Goal: Transaction & Acquisition: Obtain resource

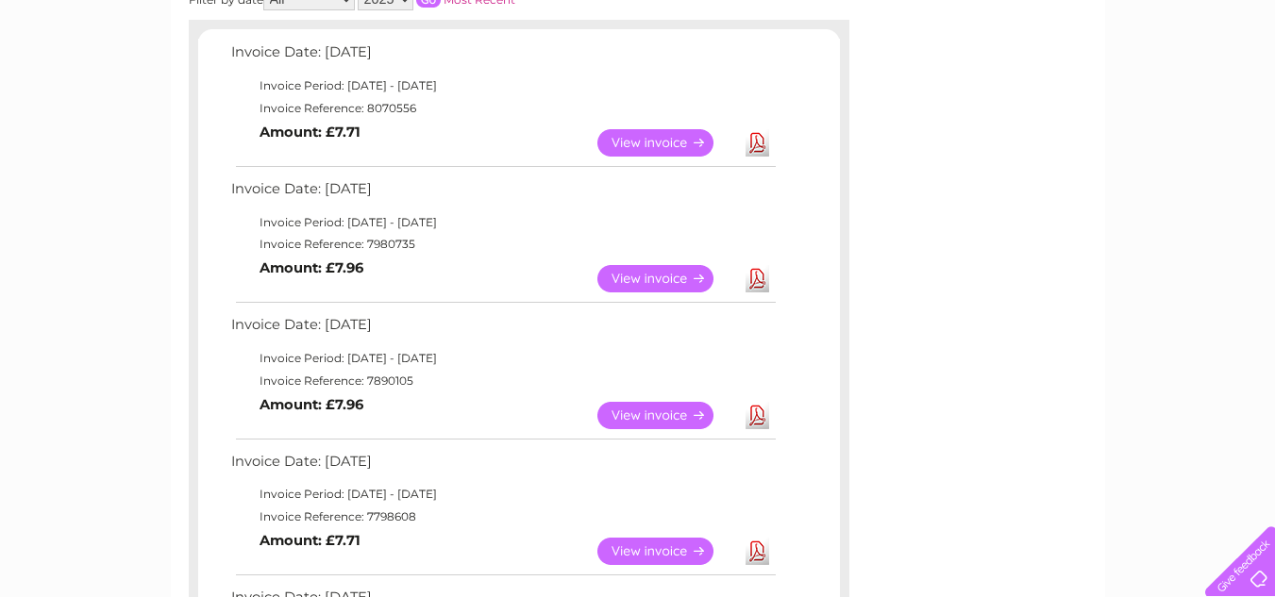
click at [388, 111] on td "Invoice Reference: 8070556" at bounding box center [503, 108] width 552 height 23
drag, startPoint x: 362, startPoint y: 105, endPoint x: 421, endPoint y: 105, distance: 58.5
click at [421, 105] on td "Invoice Reference: 8070556" at bounding box center [503, 108] width 552 height 23
copy td "8070556"
click at [756, 142] on link "Download" at bounding box center [758, 142] width 24 height 27
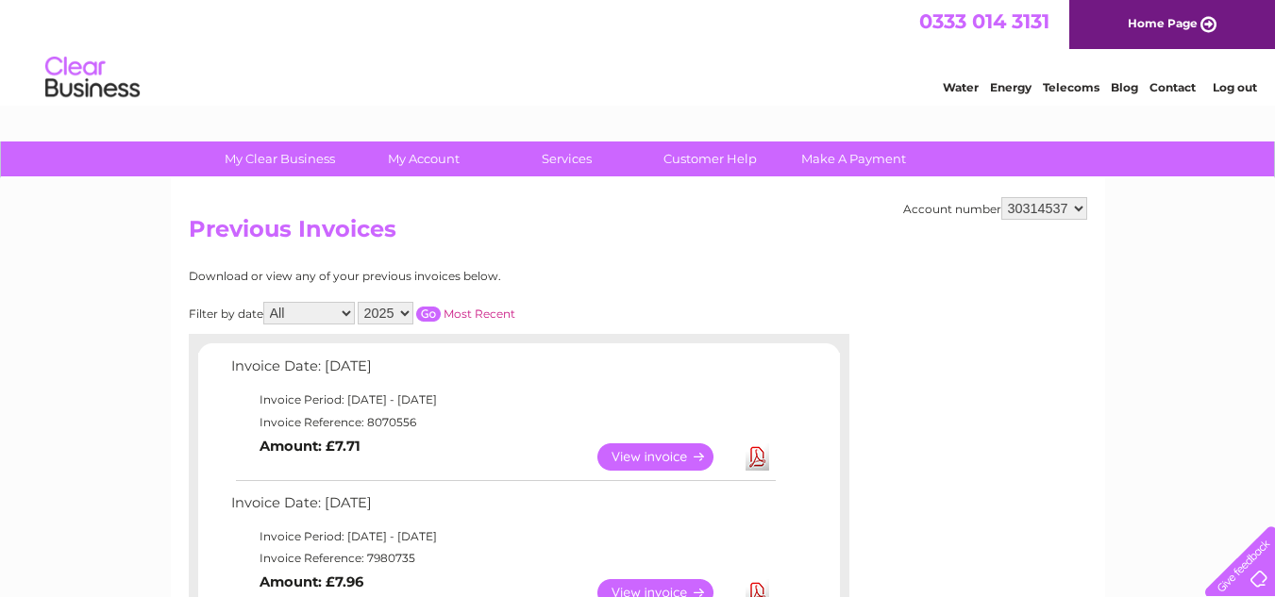
click at [1229, 85] on link "Log out" at bounding box center [1235, 87] width 44 height 14
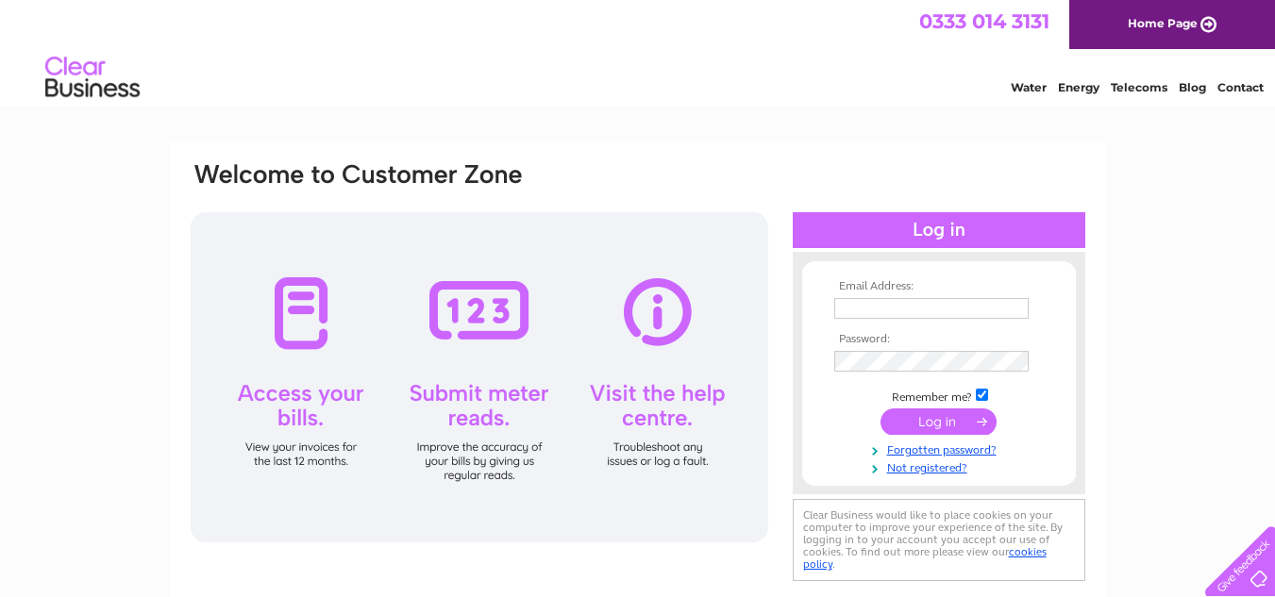
click at [1231, 85] on link "Contact" at bounding box center [1240, 87] width 46 height 14
type input "[PERSON_NAME][EMAIL_ADDRESS][DOMAIN_NAME]"
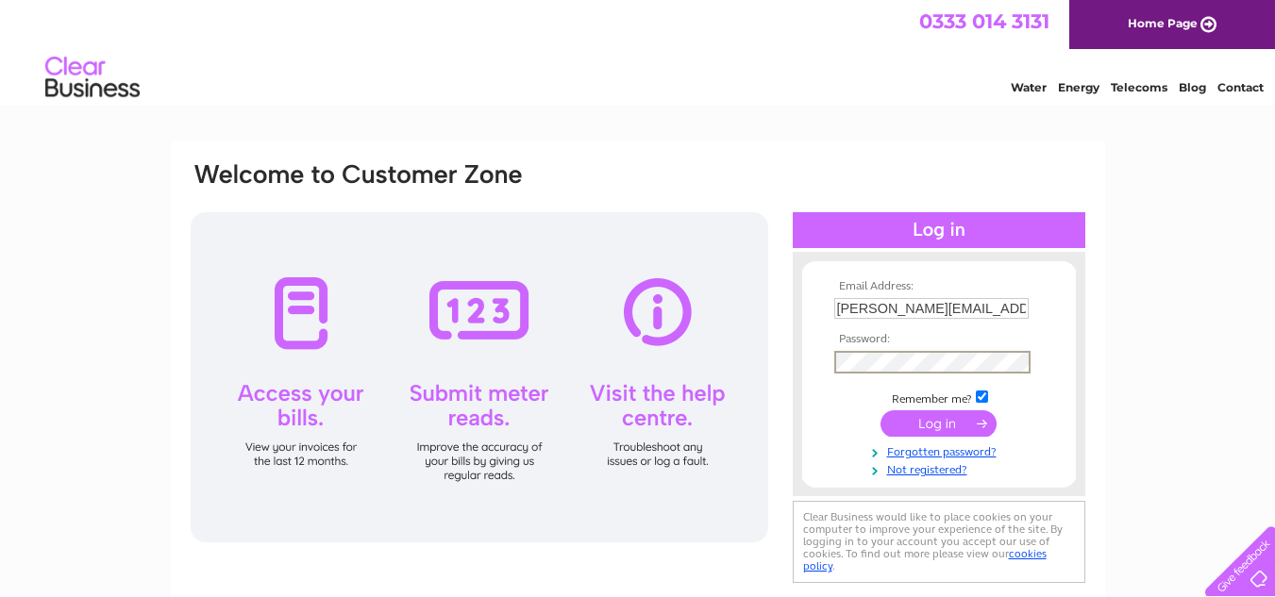
click at [817, 361] on form "Email Address: [PERSON_NAME][EMAIL_ADDRESS][DOMAIN_NAME] Password: Forgotten pa…" at bounding box center [939, 378] width 274 height 197
click at [806, 359] on form "Email Address: [PERSON_NAME][EMAIL_ADDRESS][DOMAIN_NAME] Password: Forgotten pa…" at bounding box center [939, 378] width 274 height 197
drag, startPoint x: 825, startPoint y: 361, endPoint x: 850, endPoint y: 30, distance: 331.3
click at [850, 30] on div "0333 014 3131 Home Page" at bounding box center [637, 24] width 1275 height 49
